Goal: Transaction & Acquisition: Purchase product/service

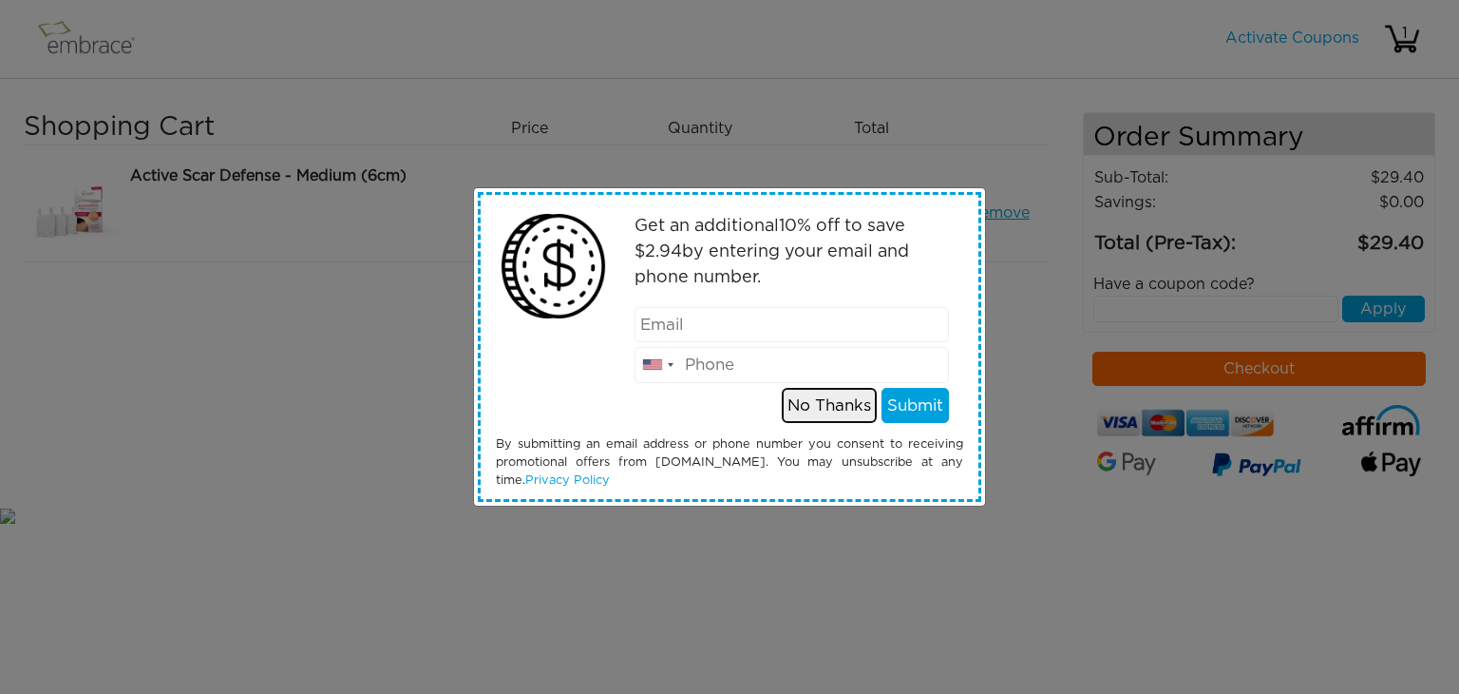
click at [825, 408] on button "No Thanks" at bounding box center [829, 406] width 95 height 36
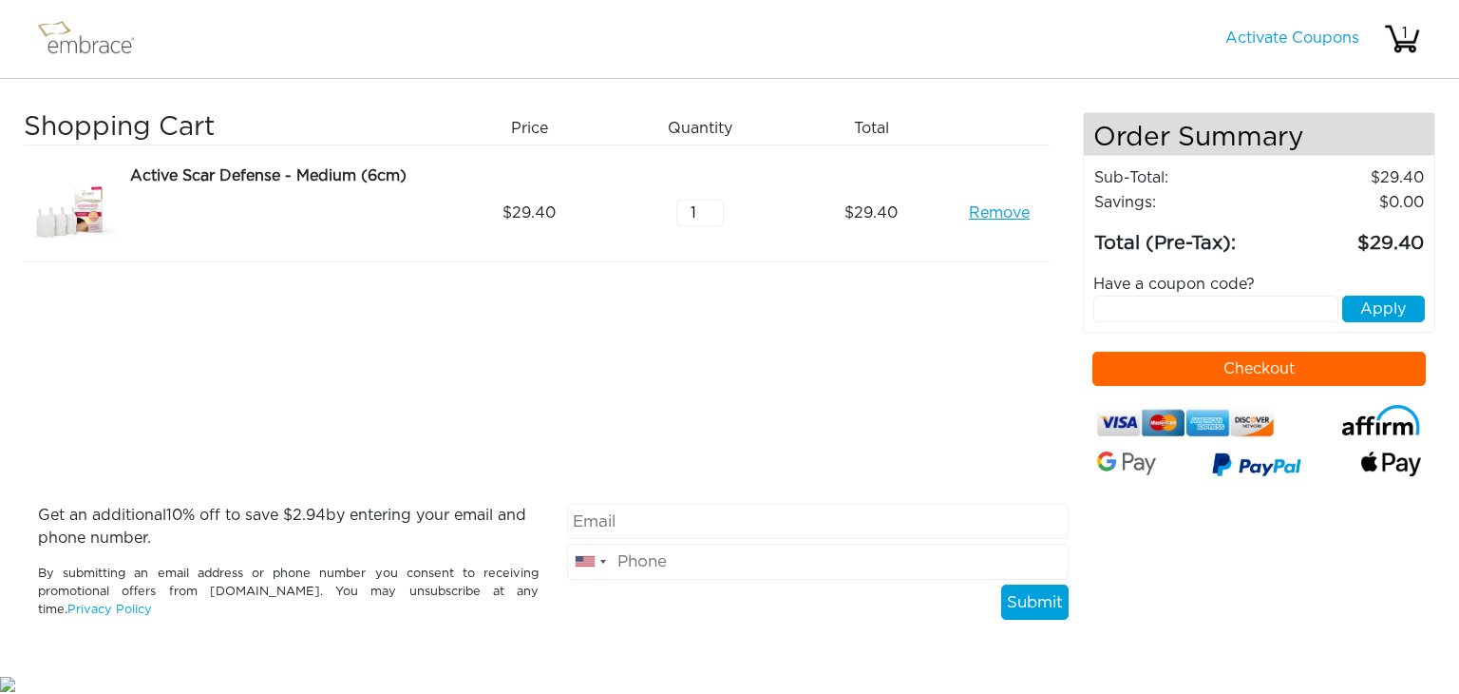
click at [1262, 358] on button "Checkout" at bounding box center [1260, 369] width 334 height 34
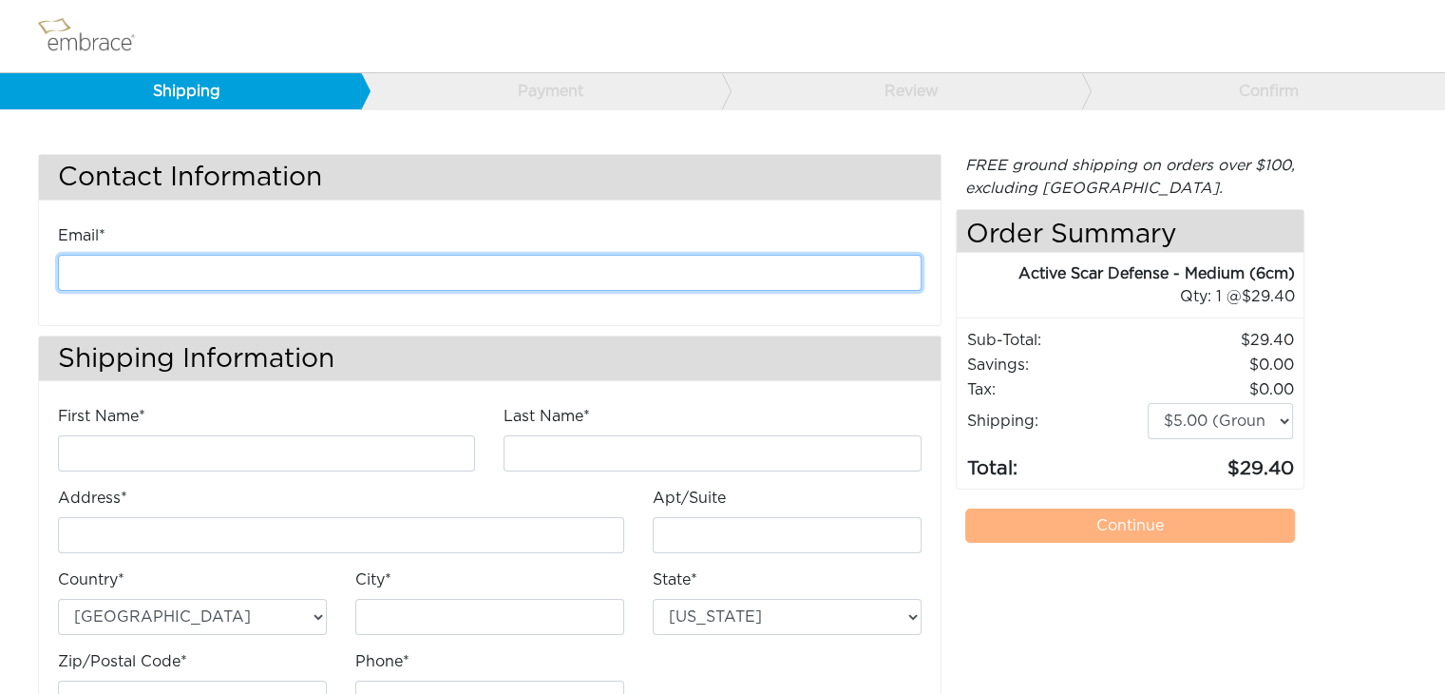
click at [311, 259] on input "email" at bounding box center [490, 273] width 864 height 36
type input "bernadette_chaplin@yahoo.com"
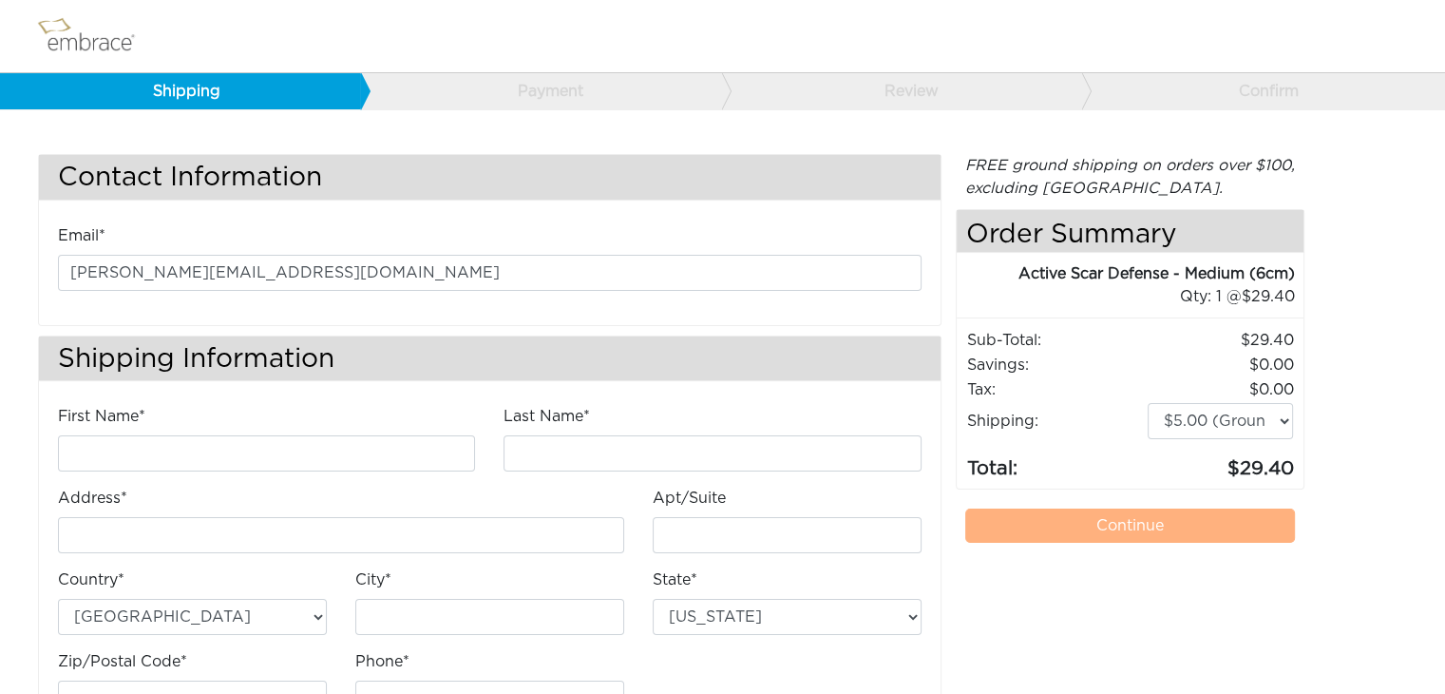
type input "Bernadette"
type input "Nieto"
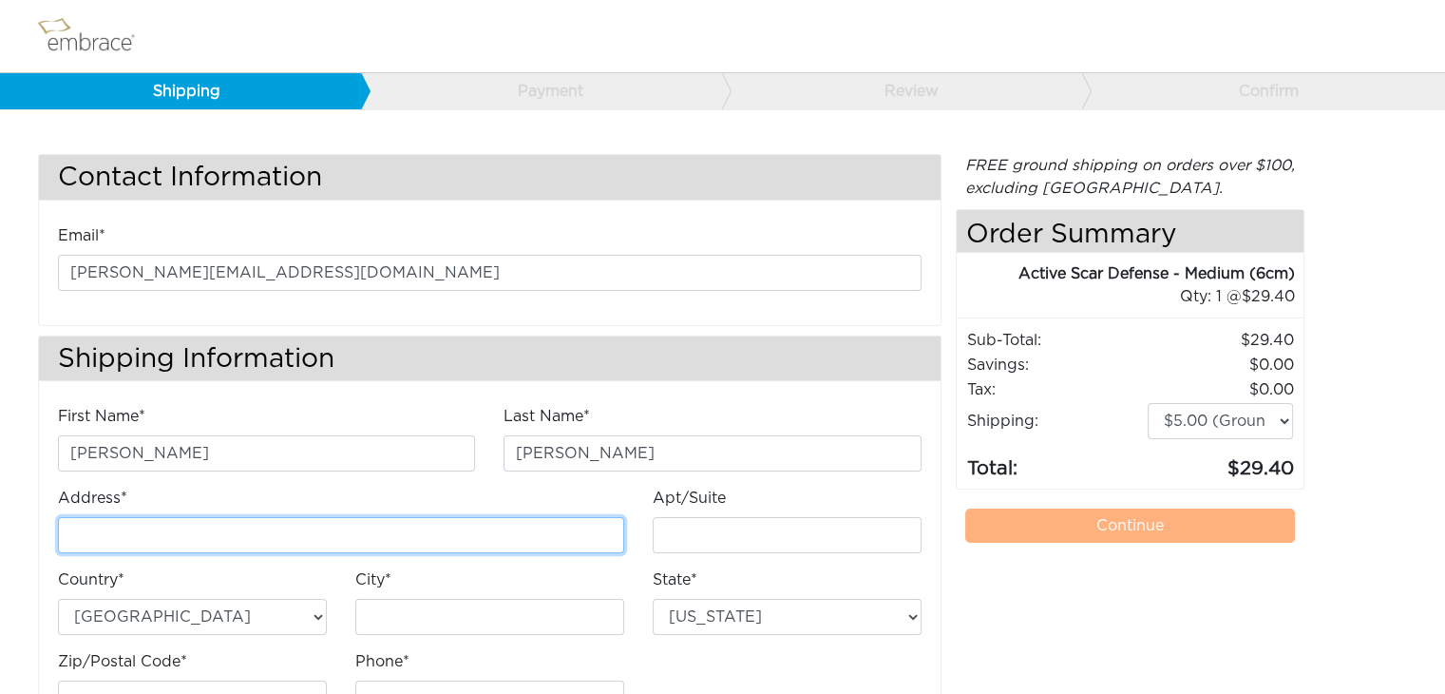
type input "[STREET_ADDRESS]"
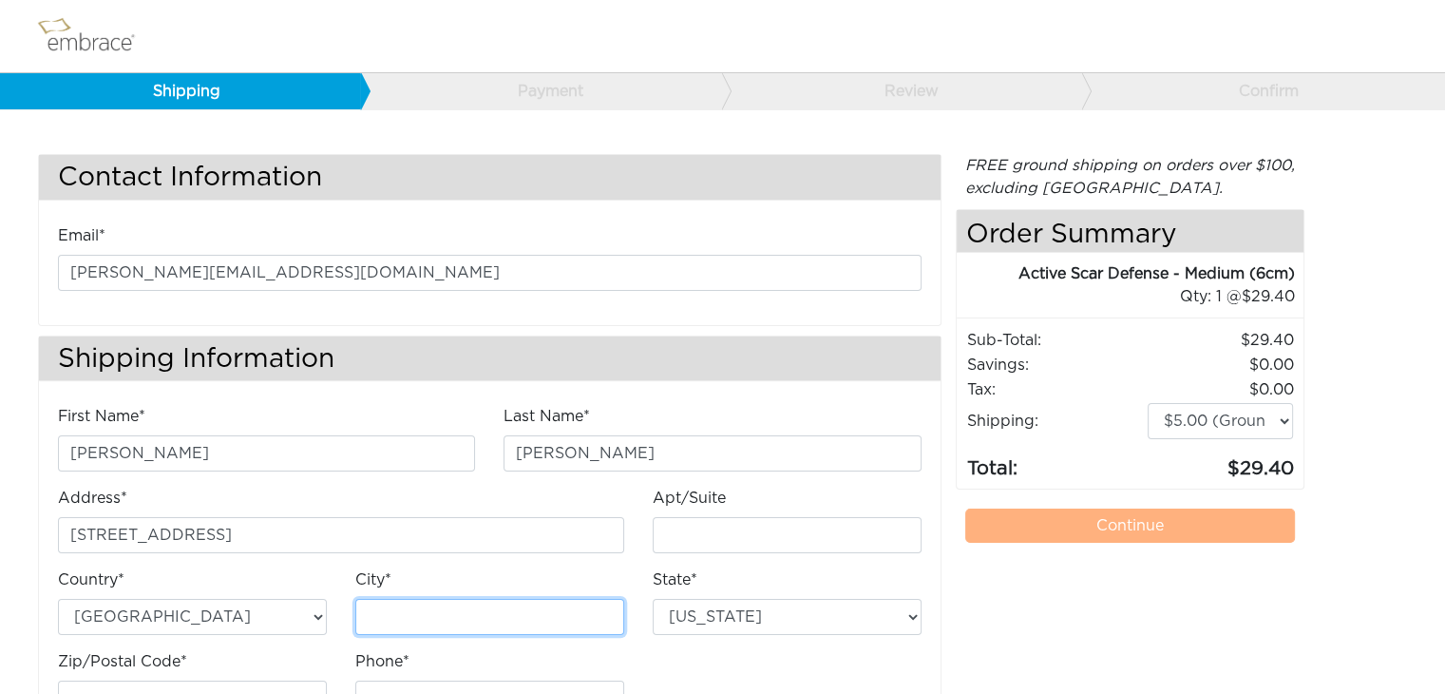
type input "San Diego"
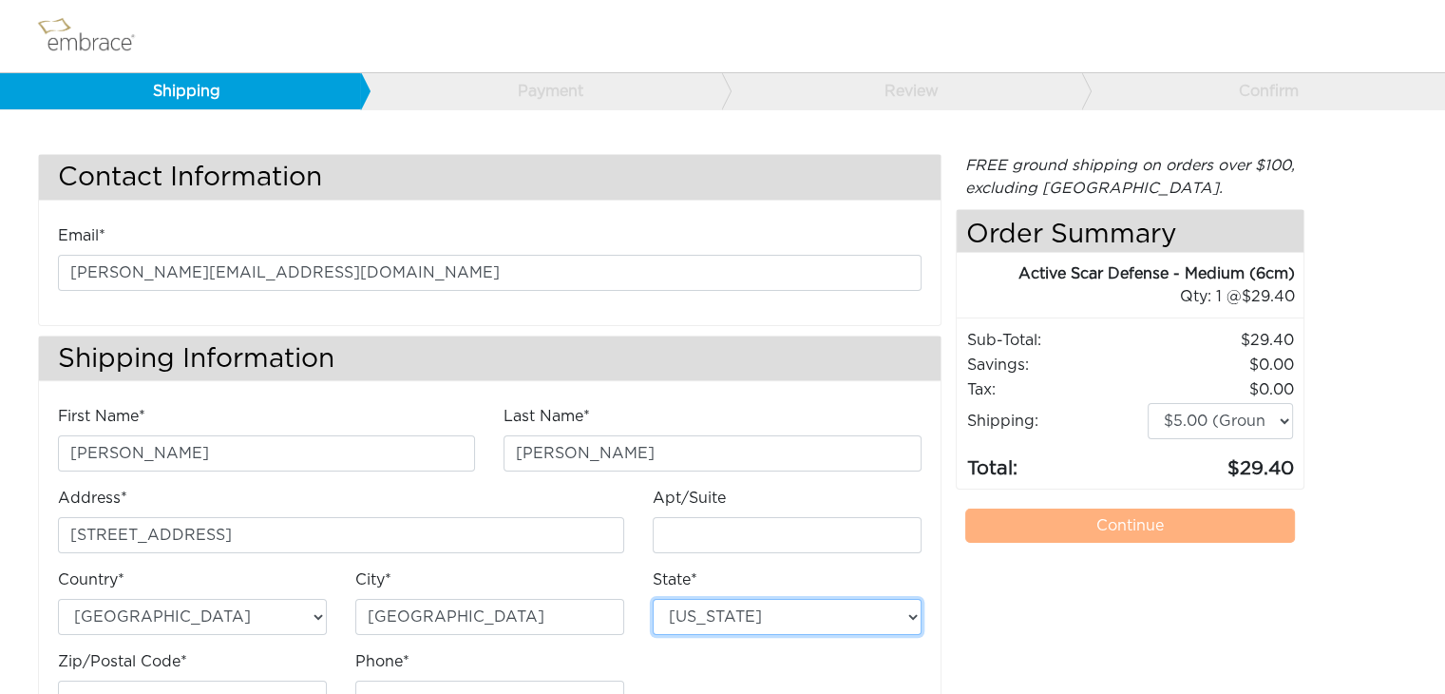
select select "CA"
type input "92109"
type input "8584057750"
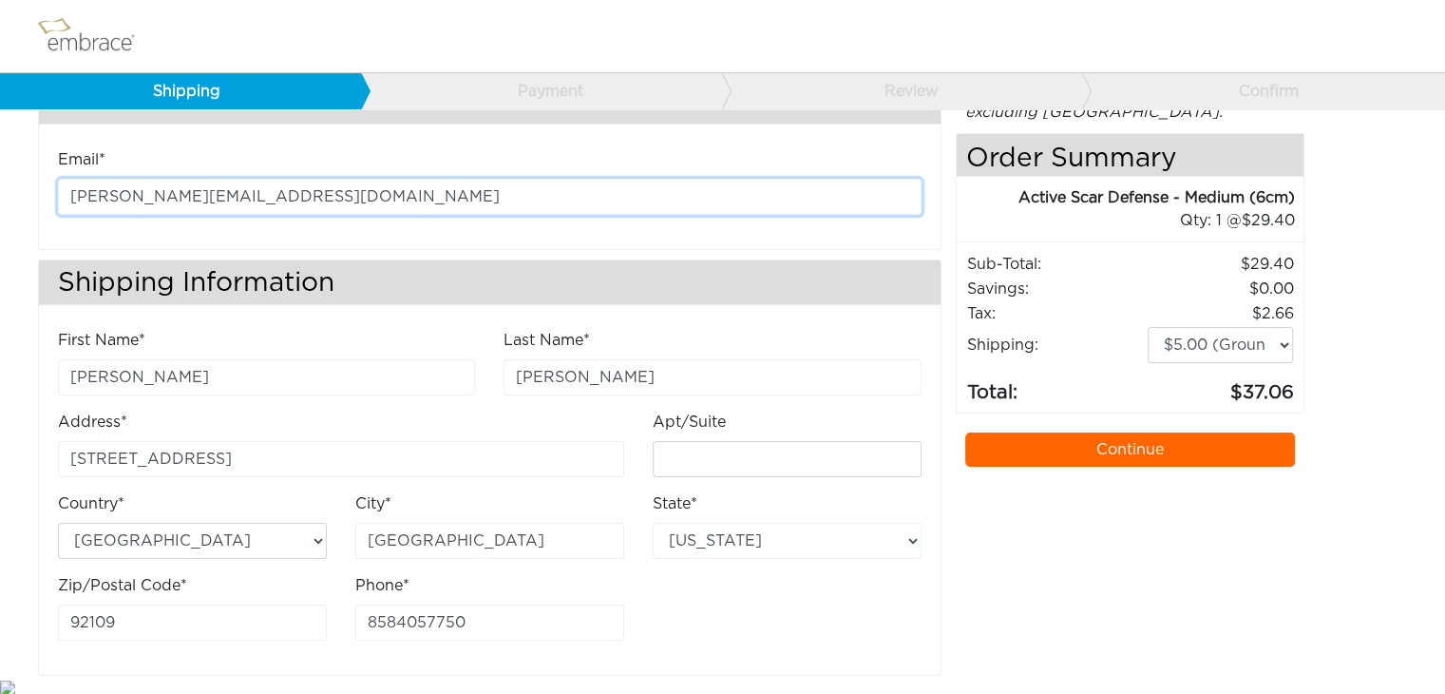
scroll to position [79, 0]
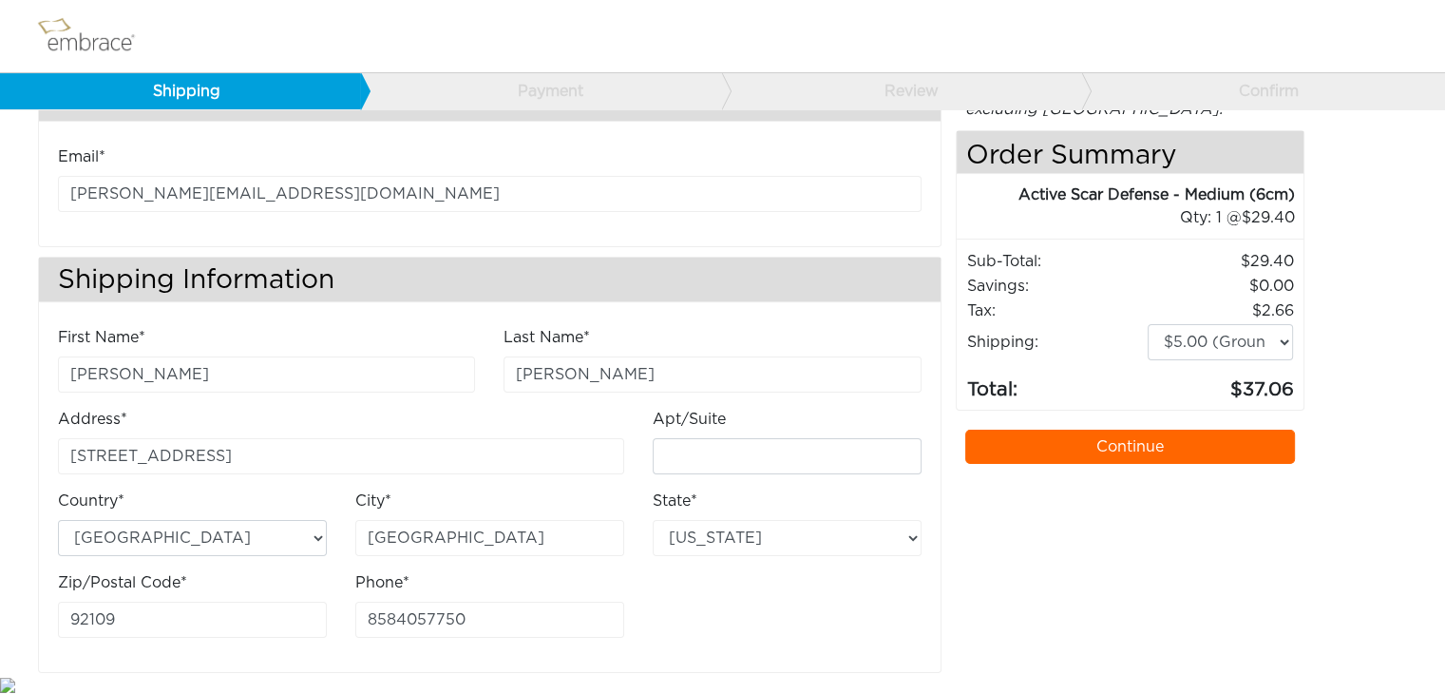
click at [1045, 438] on link "Continue" at bounding box center [1130, 446] width 331 height 34
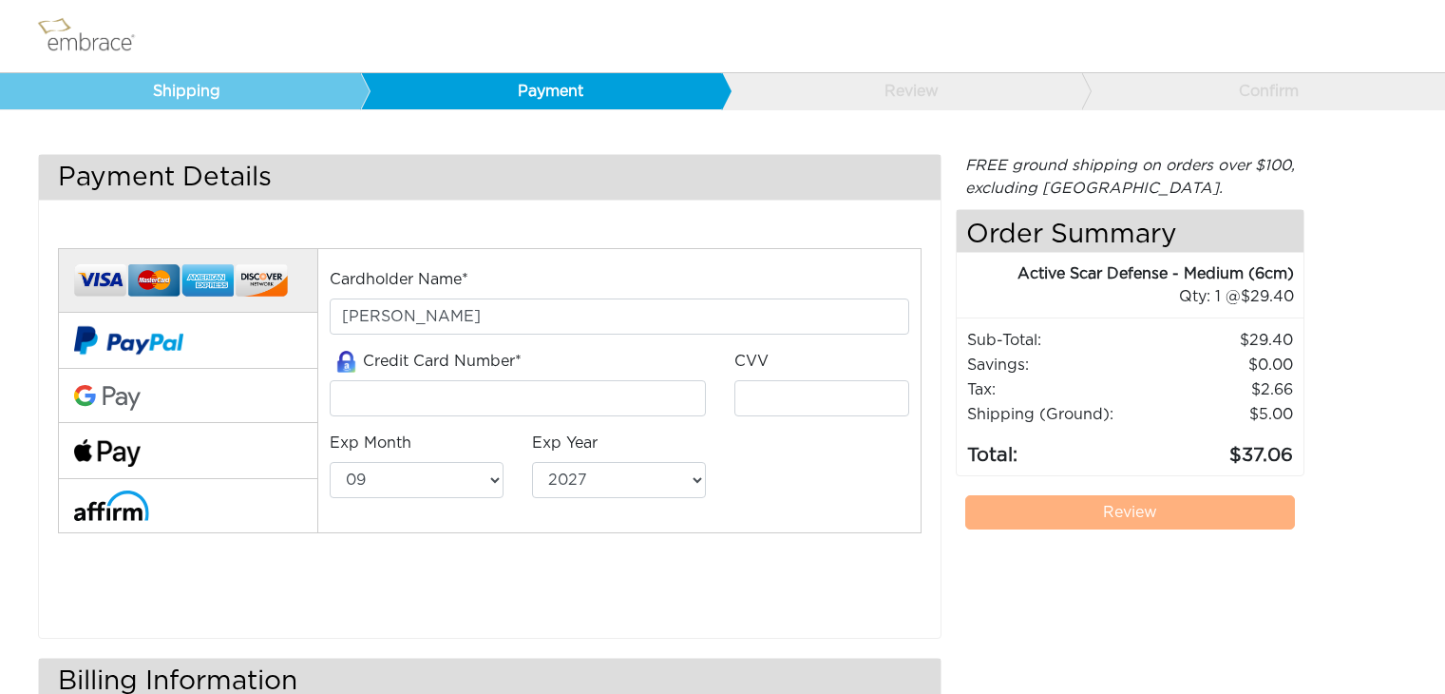
select select "9"
select select "2027"
click at [513, 401] on input "tel" at bounding box center [518, 398] width 377 height 36
type input "4003447684430822"
select select "6"
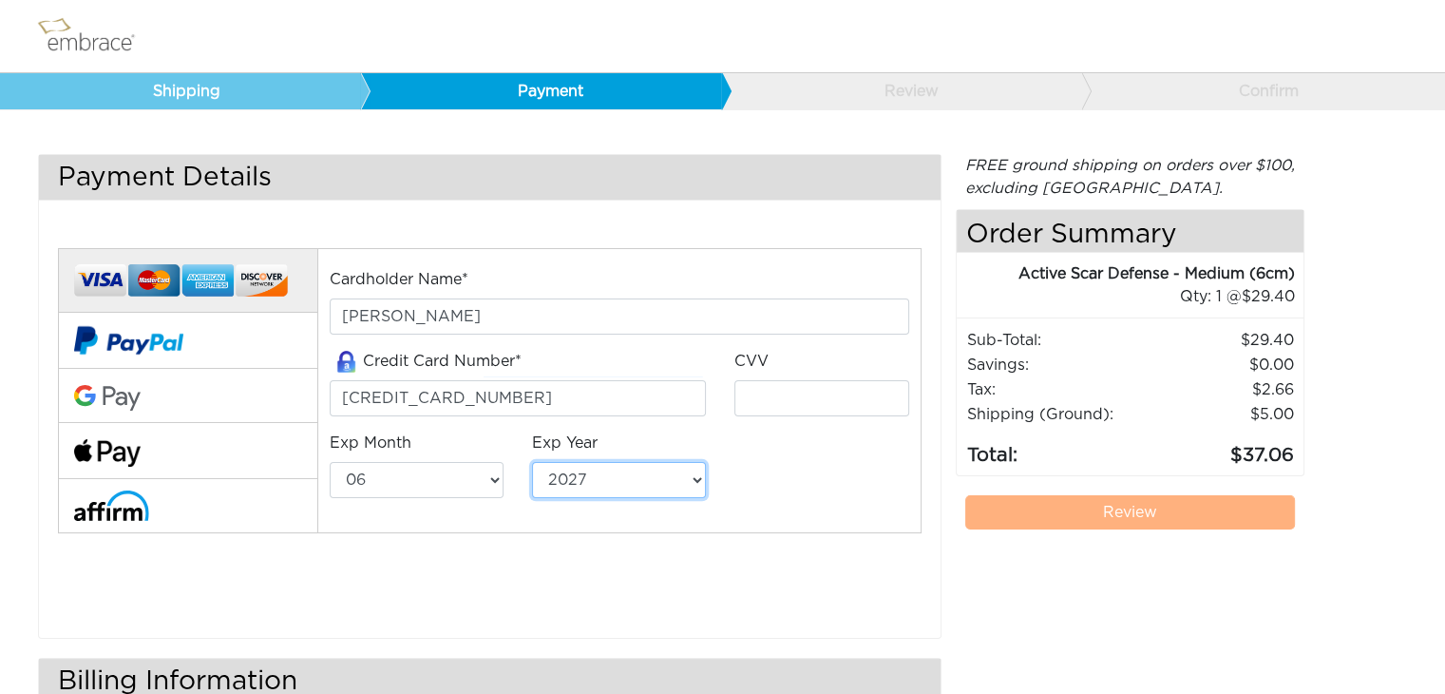
select select "2026"
click at [770, 390] on input "tel" at bounding box center [821, 398] width 174 height 36
type input "814"
click at [900, 590] on div "Cardholder Name* Bernadette Nieto Credit Card Number* 4003447684430822 CVV 814 …" at bounding box center [490, 416] width 892 height 385
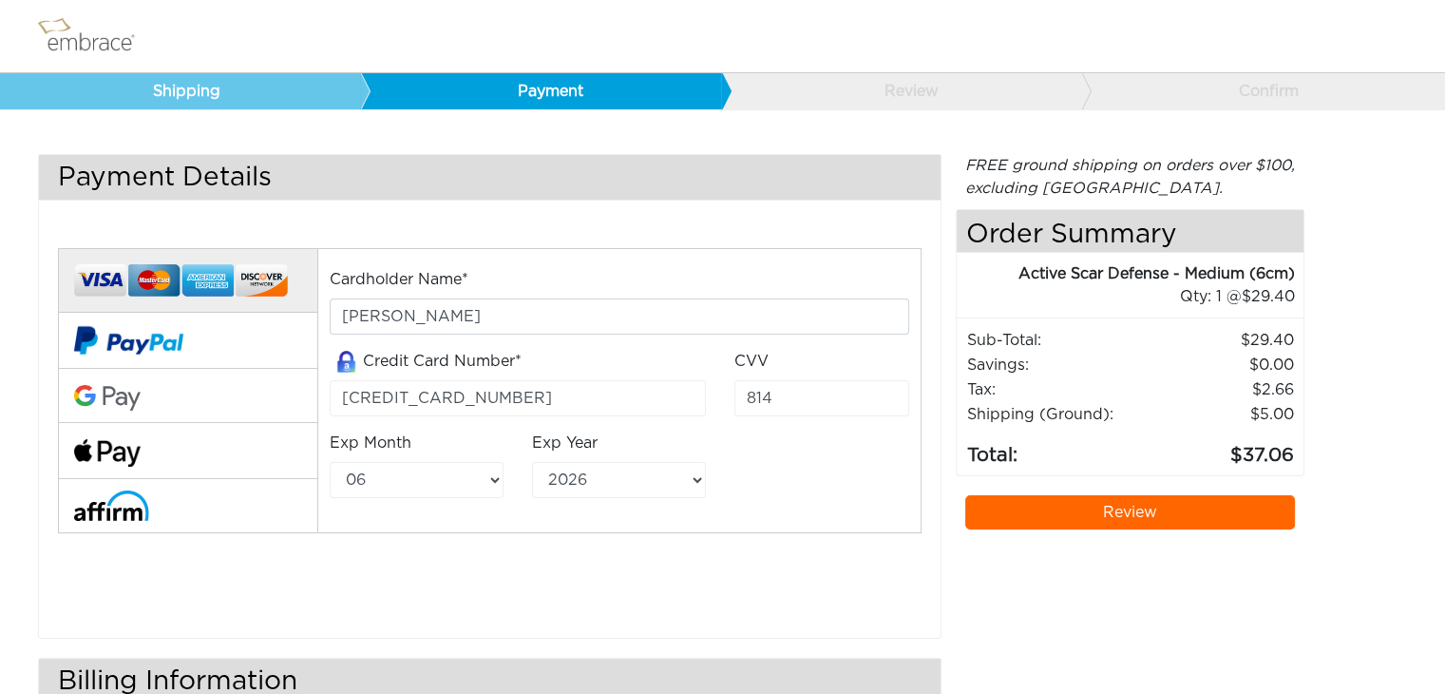
click at [1054, 509] on link "Review" at bounding box center [1130, 512] width 331 height 34
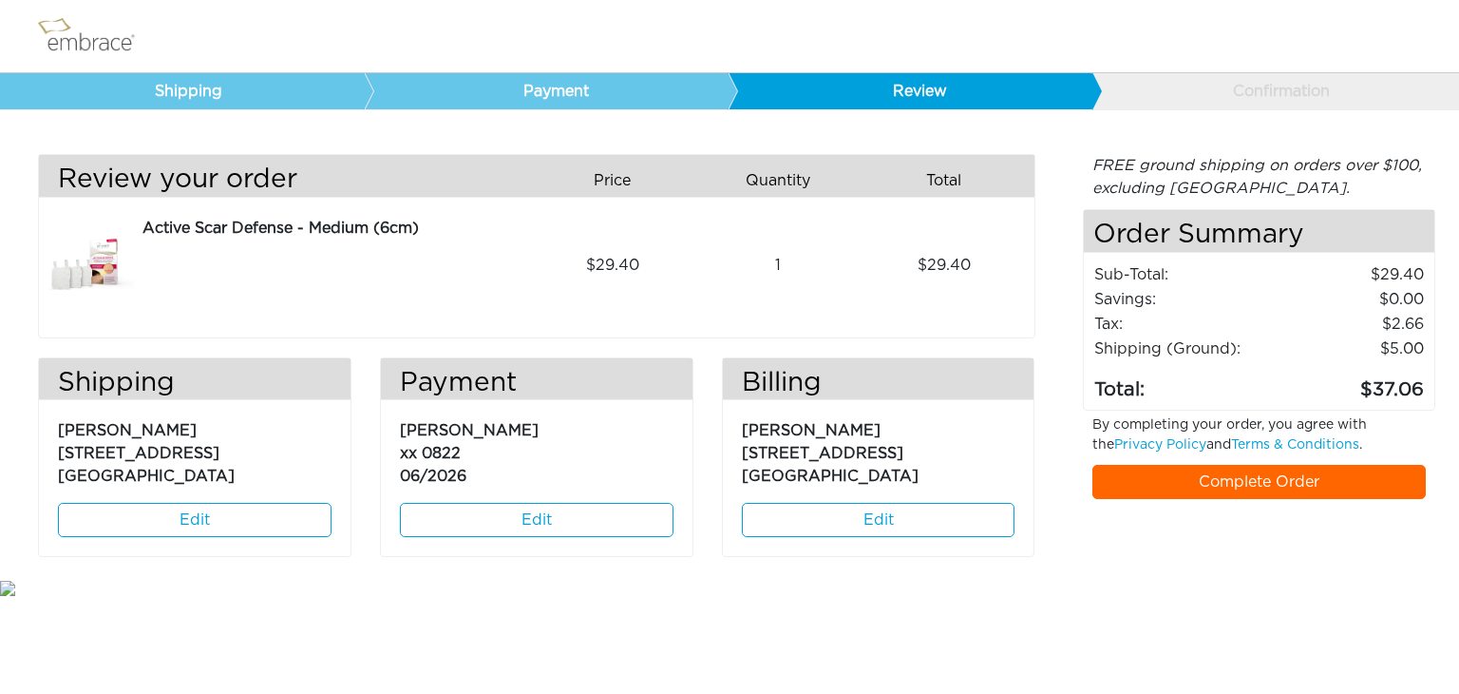
click at [1195, 476] on link "Complete Order" at bounding box center [1260, 482] width 334 height 34
